Goal: Task Accomplishment & Management: Manage account settings

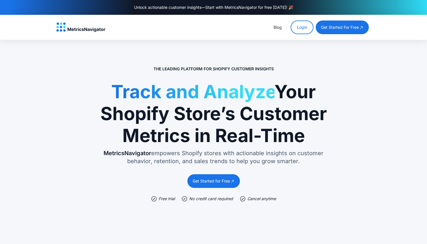
click at [303, 25] on link "Login" at bounding box center [301, 28] width 23 height 14
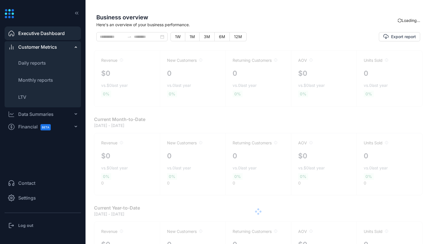
type input "**********"
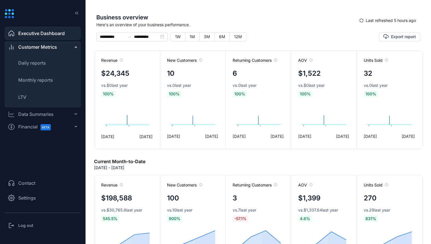
click at [50, 115] on div "Data Summaries" at bounding box center [35, 114] width 35 height 7
